Goal: Transaction & Acquisition: Purchase product/service

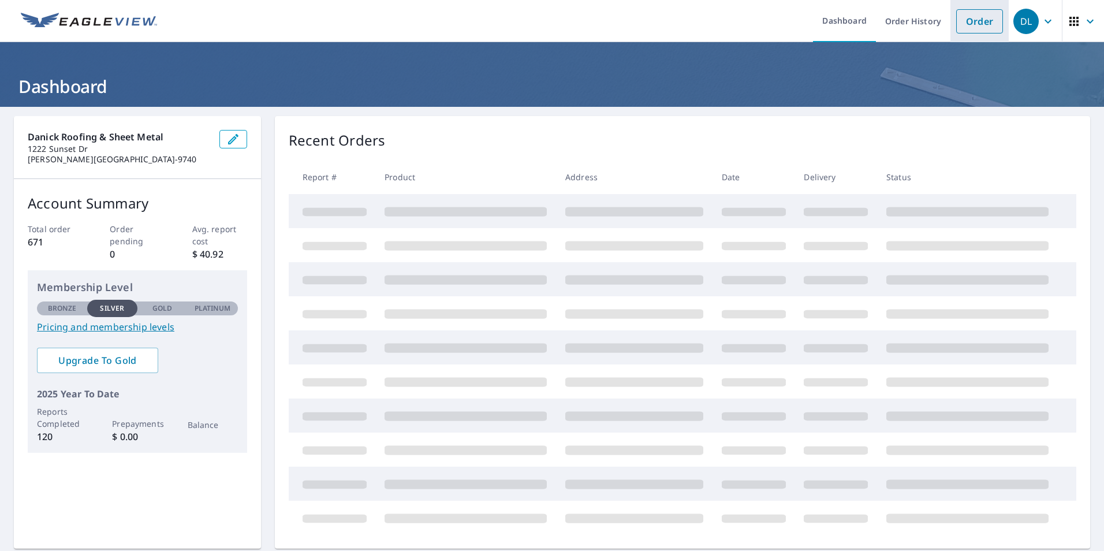
click at [963, 25] on link "Order" at bounding box center [980, 21] width 47 height 24
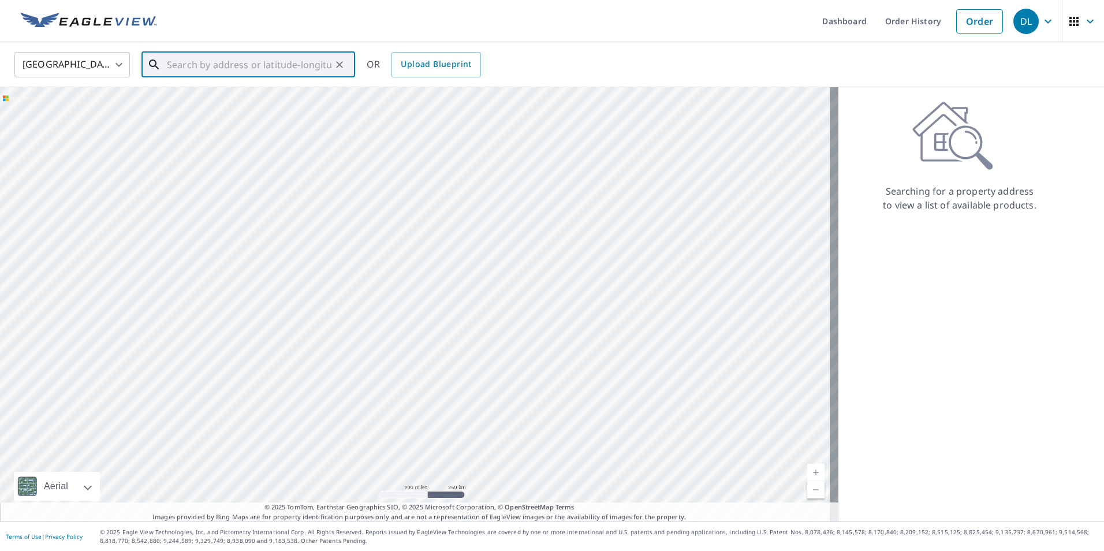
click at [232, 67] on input "text" at bounding box center [249, 65] width 165 height 32
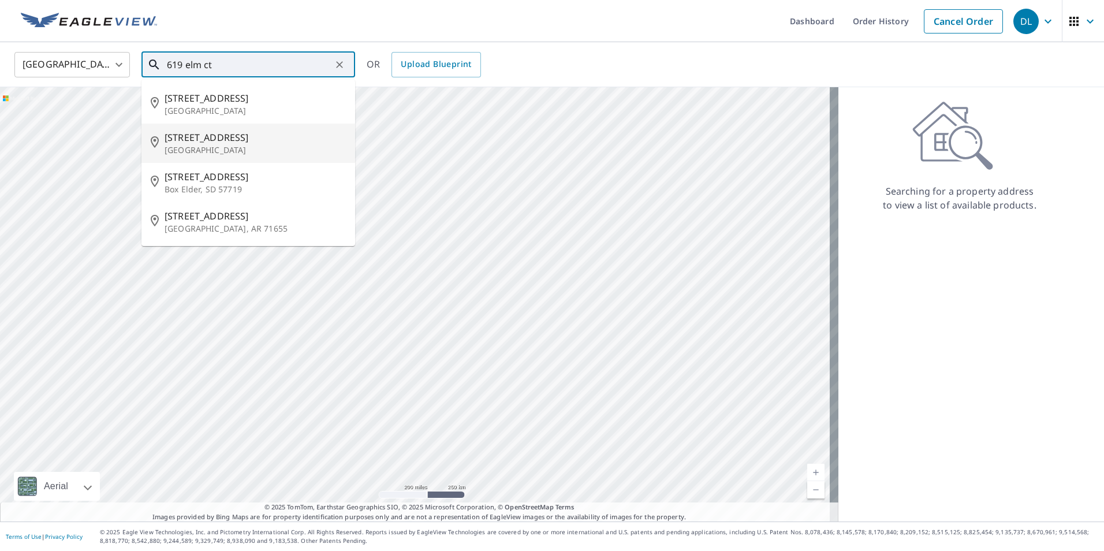
click at [199, 147] on p "[GEOGRAPHIC_DATA]" at bounding box center [255, 150] width 181 height 12
type input "[STREET_ADDRESS]"
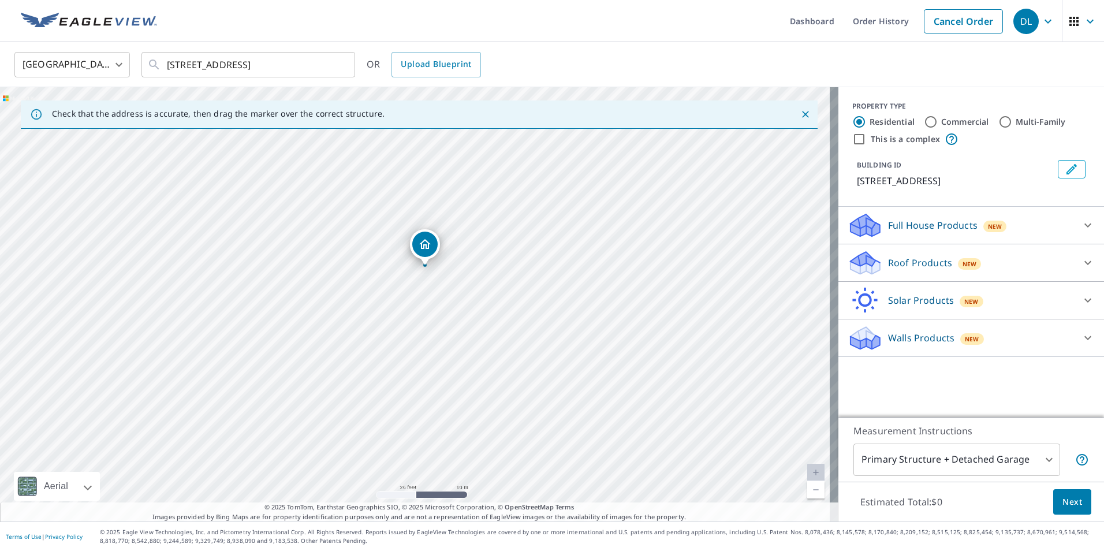
click at [419, 242] on icon "Dropped pin, building 1, Residential property, 619 Elm Ct Oakdale, PA 15071" at bounding box center [425, 244] width 14 height 14
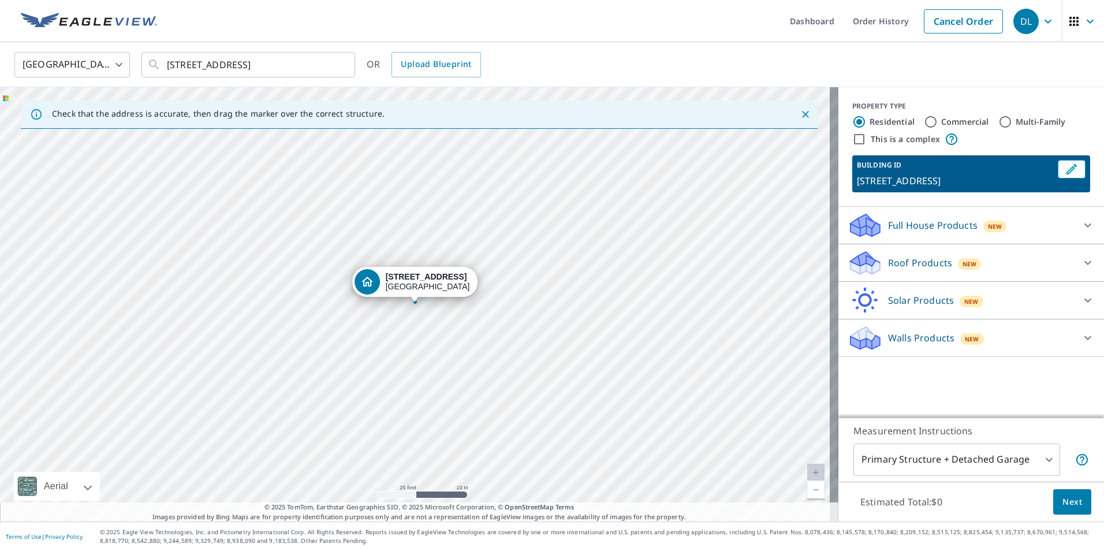
click at [879, 260] on div "Roof Products New" at bounding box center [961, 263] width 226 height 27
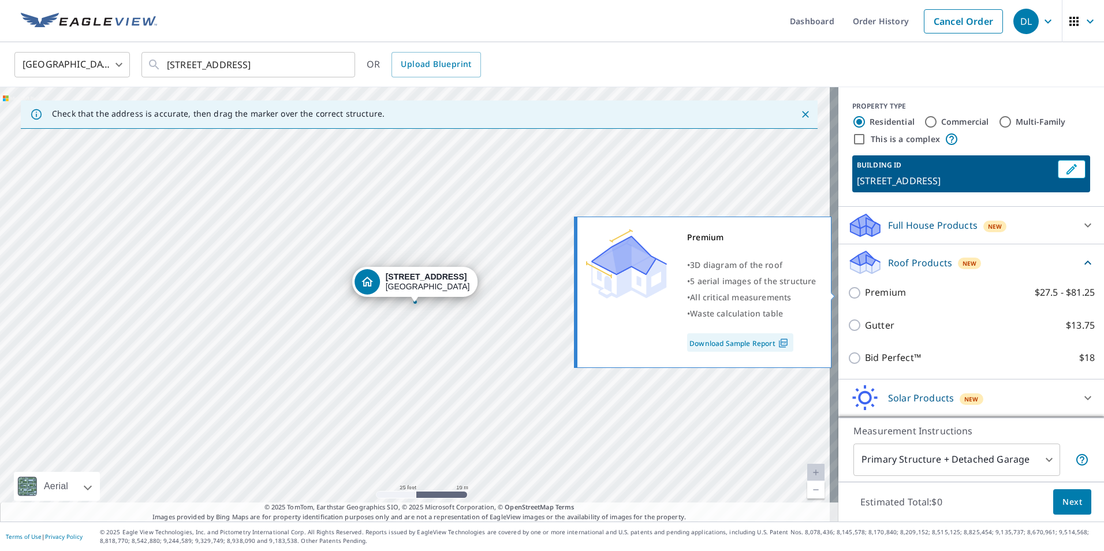
click at [848, 292] on input "Premium $27.5 - $81.25" at bounding box center [856, 293] width 17 height 14
checkbox input "true"
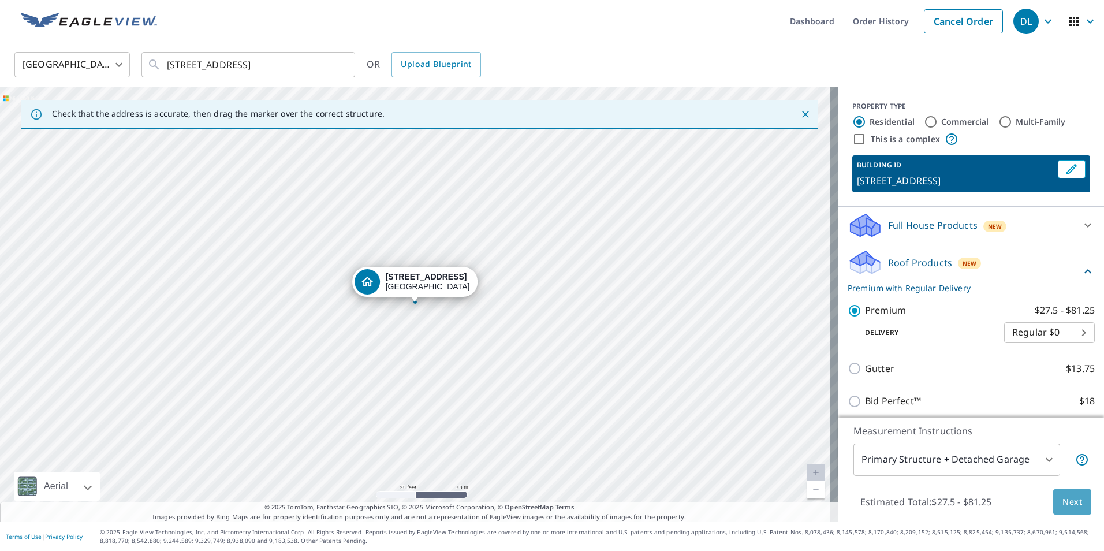
click at [1063, 500] on span "Next" at bounding box center [1073, 502] width 20 height 14
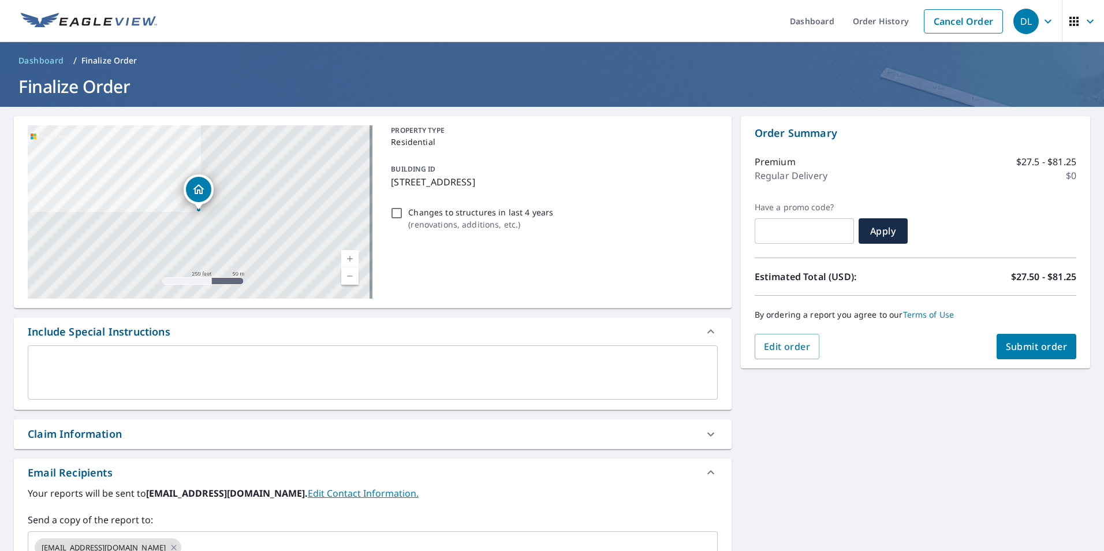
click at [1029, 345] on span "Submit order" at bounding box center [1037, 346] width 62 height 13
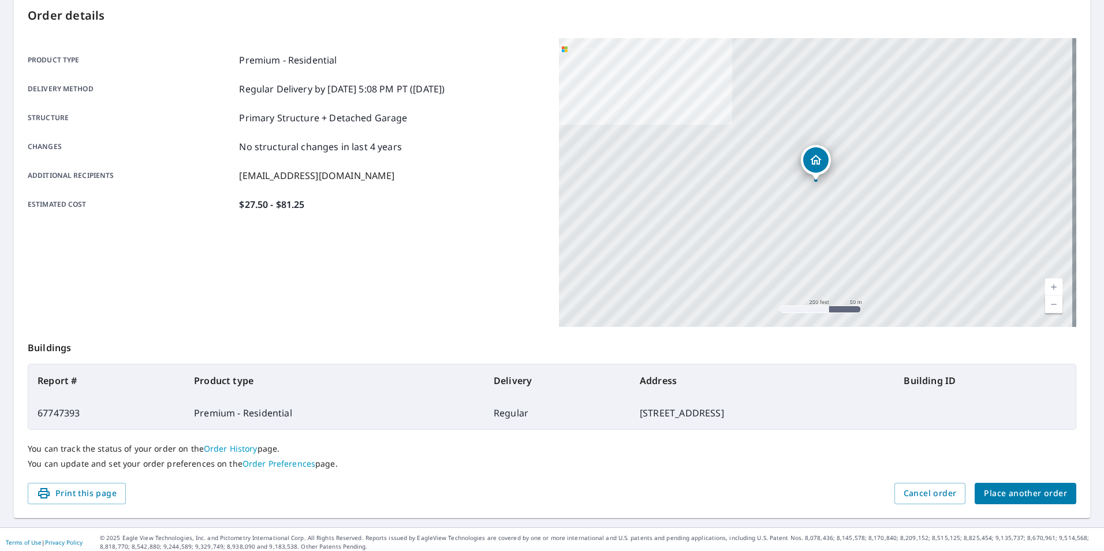
scroll to position [129, 0]
